Goal: Information Seeking & Learning: Find specific fact

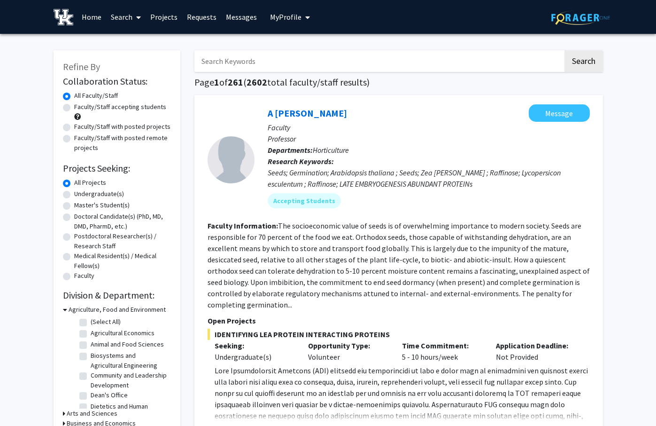
click at [130, 17] on link "Search" at bounding box center [125, 16] width 39 height 33
click at [132, 57] on span "Students" at bounding box center [134, 62] width 57 height 19
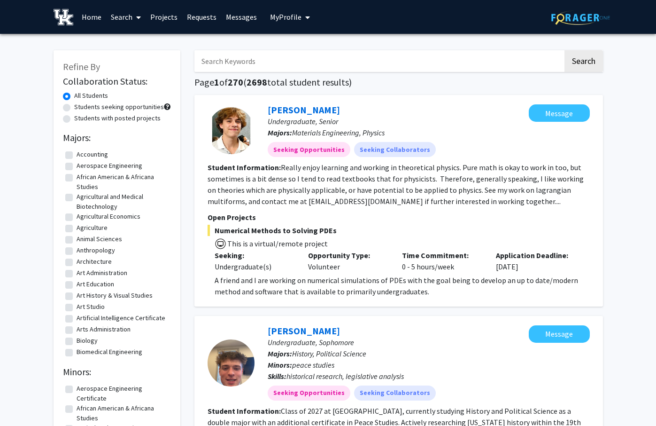
click at [241, 59] on input "Search Keywords" at bounding box center [379, 61] width 369 height 22
type input "[PERSON_NAME]"
click at [565, 50] on button "Search" at bounding box center [584, 61] width 39 height 22
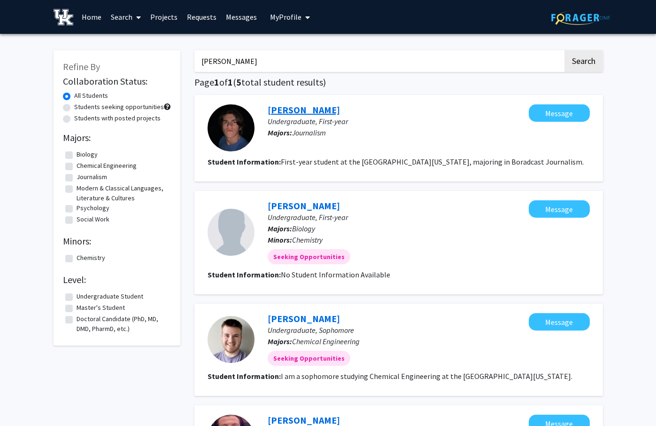
click at [282, 108] on link "[PERSON_NAME]" at bounding box center [304, 110] width 72 height 12
